Goal: Information Seeking & Learning: Learn about a topic

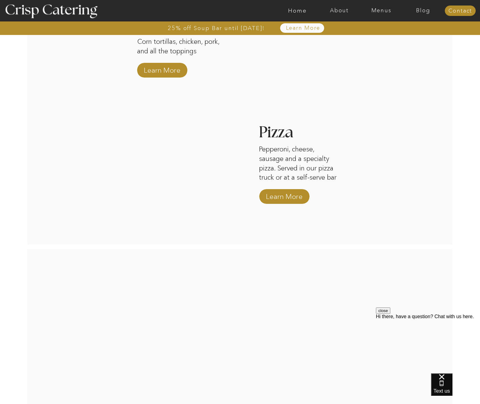
scroll to position [1051, 0]
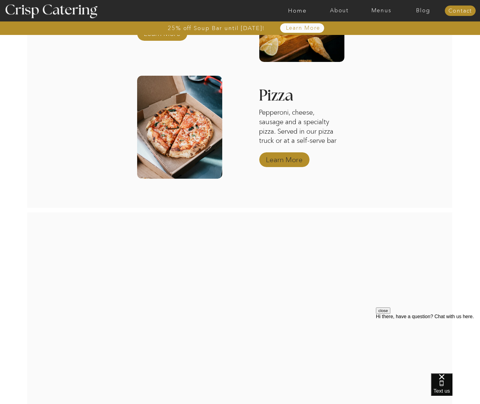
click at [288, 159] on p "Learn More" at bounding box center [284, 158] width 41 height 18
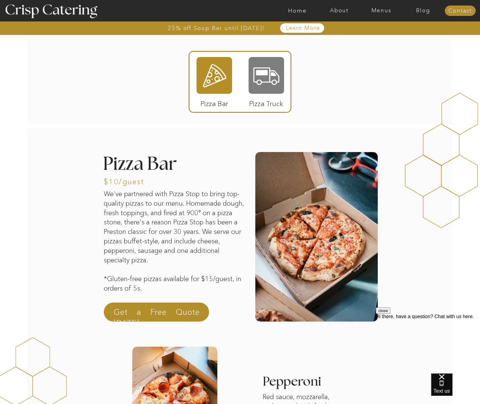
click at [274, 91] on div at bounding box center [267, 75] width 36 height 37
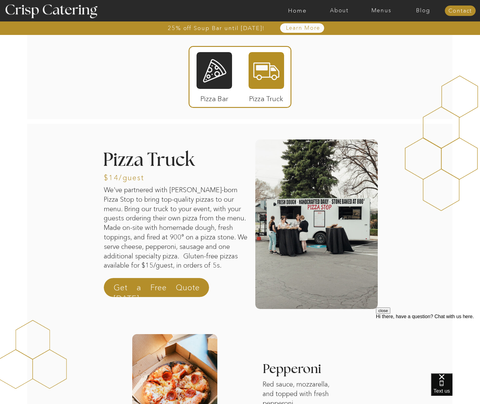
scroll to position [5, 0]
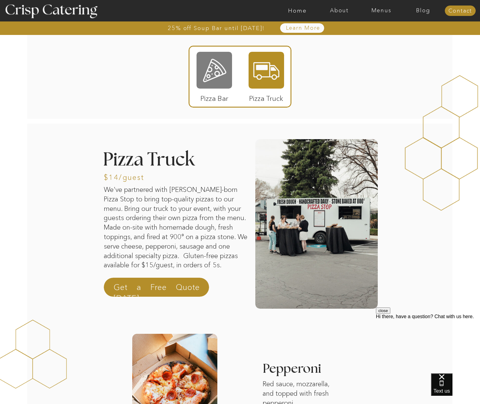
click at [221, 80] on div at bounding box center [215, 70] width 36 height 37
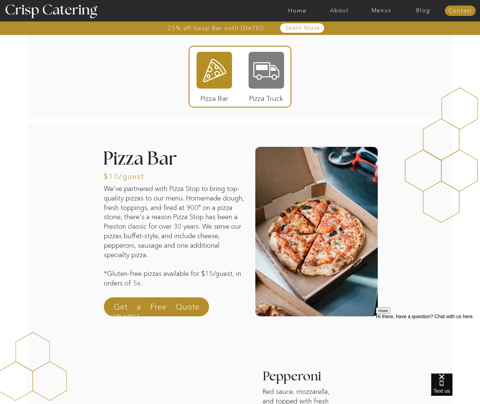
click at [262, 81] on div at bounding box center [267, 70] width 36 height 37
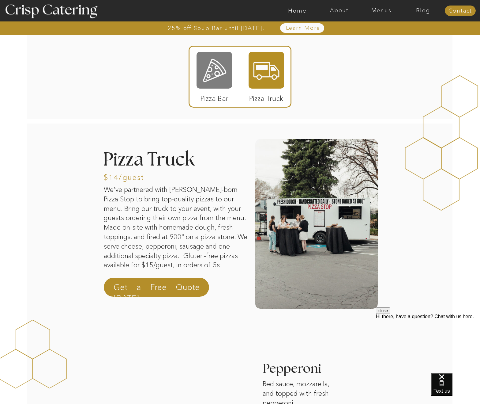
click at [211, 77] on div at bounding box center [215, 70] width 36 height 37
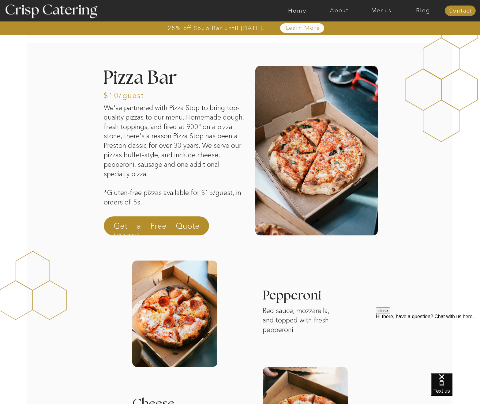
scroll to position [130, 0]
